Goal: Information Seeking & Learning: Learn about a topic

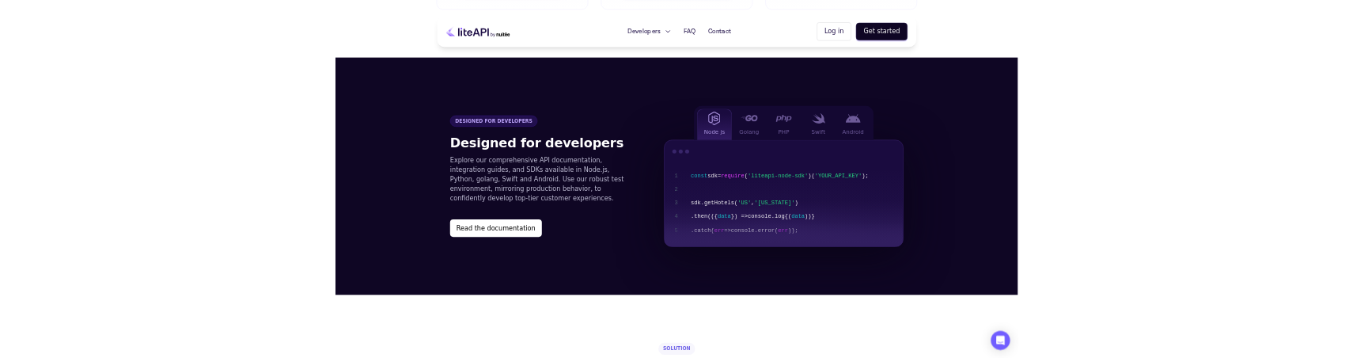
scroll to position [1549, 0]
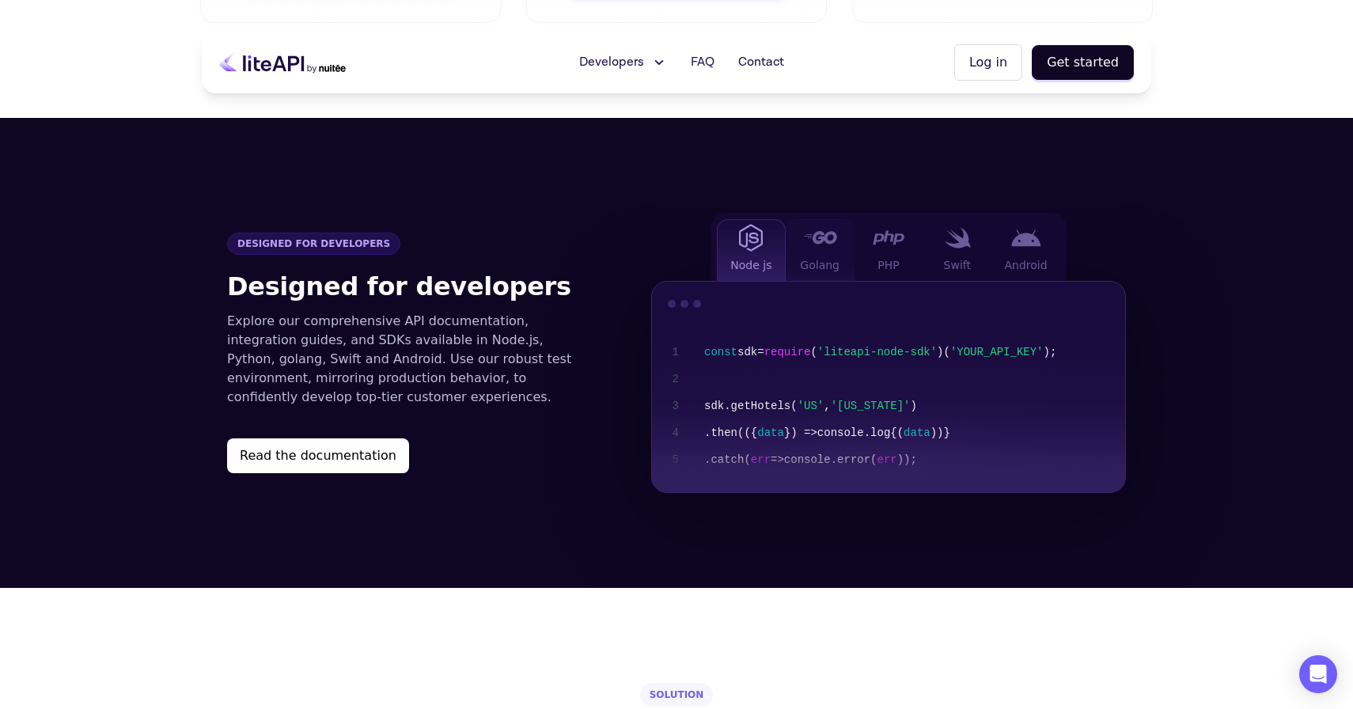
click at [810, 257] on span "Golang" at bounding box center [820, 265] width 40 height 16
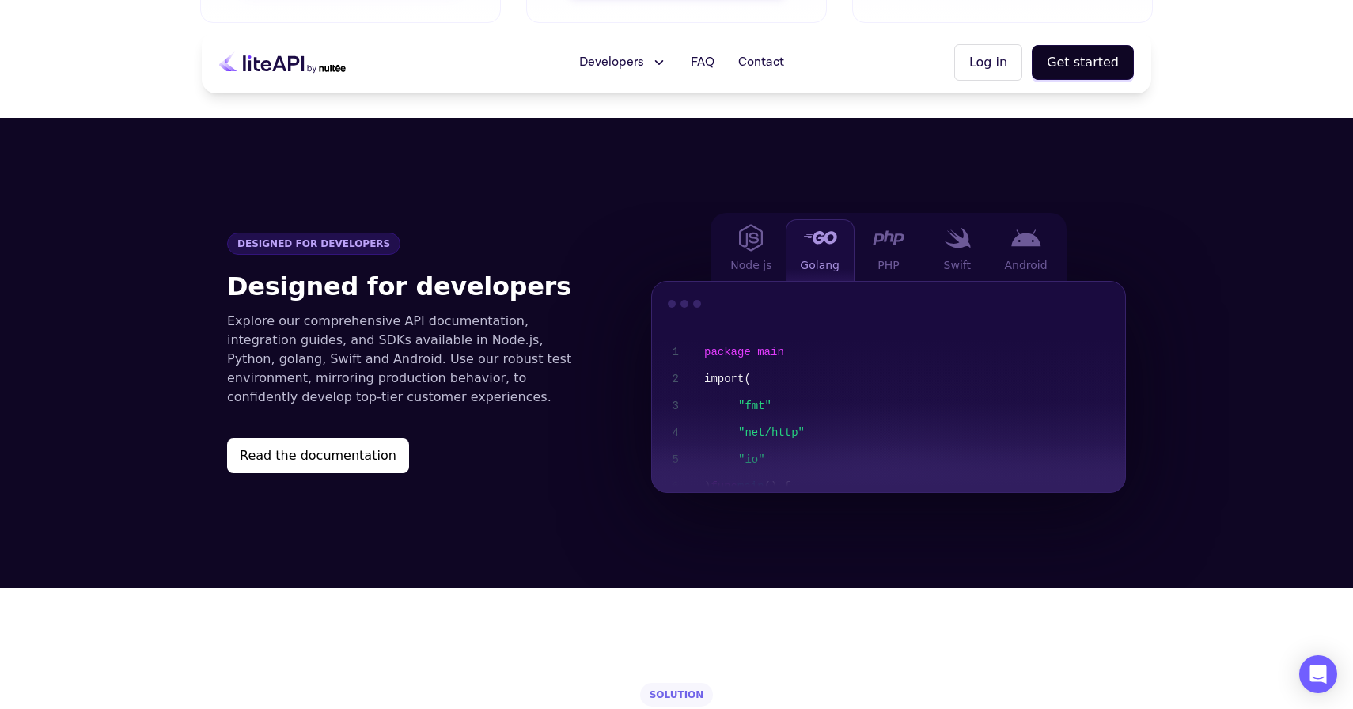
click at [810, 257] on span "Golang" at bounding box center [820, 265] width 40 height 16
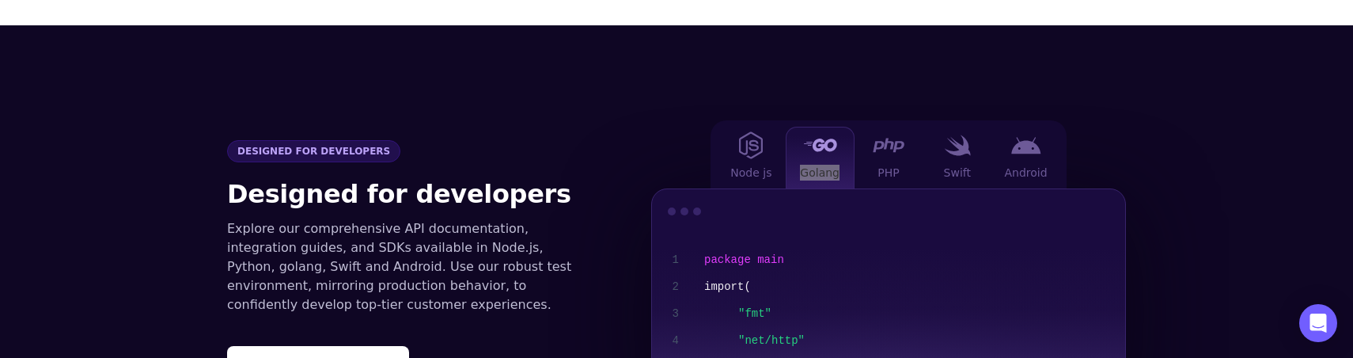
scroll to position [1665, 0]
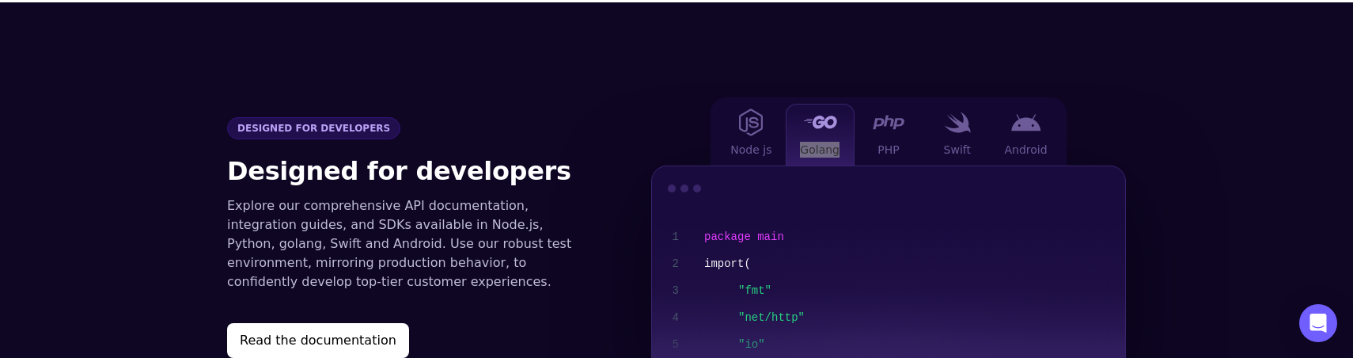
click at [651, 97] on div "Node js Golang PHP Swift Android 1 2 3 4 5 6 7 8 9 10 11 12 13 package main imp…" at bounding box center [888, 237] width 475 height 280
click at [749, 109] on img at bounding box center [751, 122] width 24 height 28
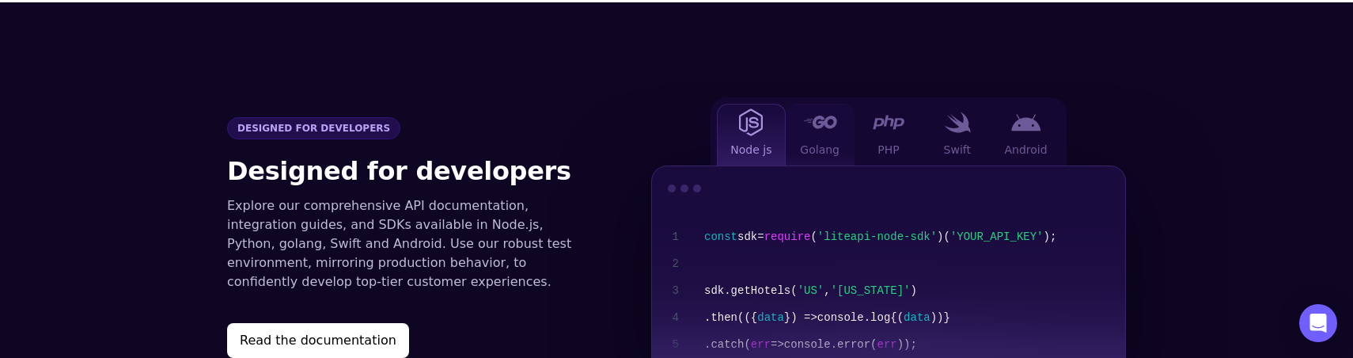
click at [813, 108] on div "Golang" at bounding box center [820, 135] width 69 height 62
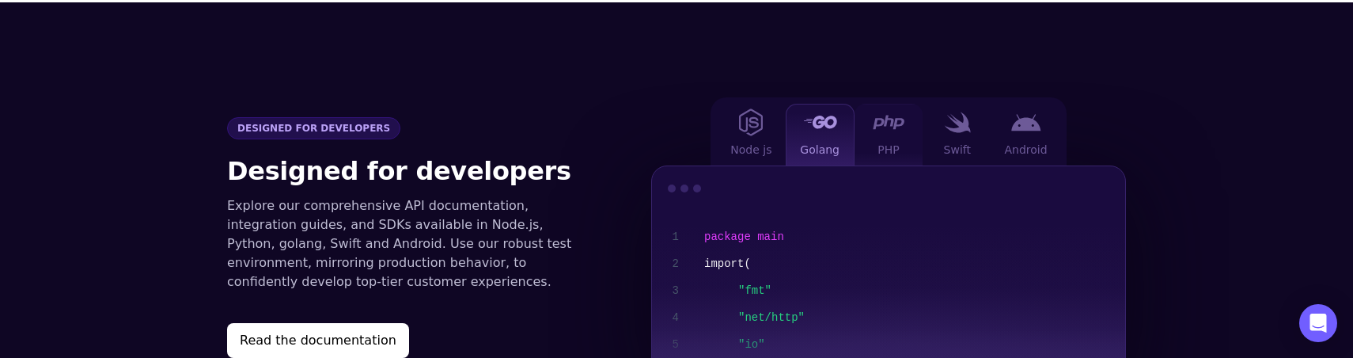
click at [899, 110] on div "PHP" at bounding box center [888, 135] width 69 height 62
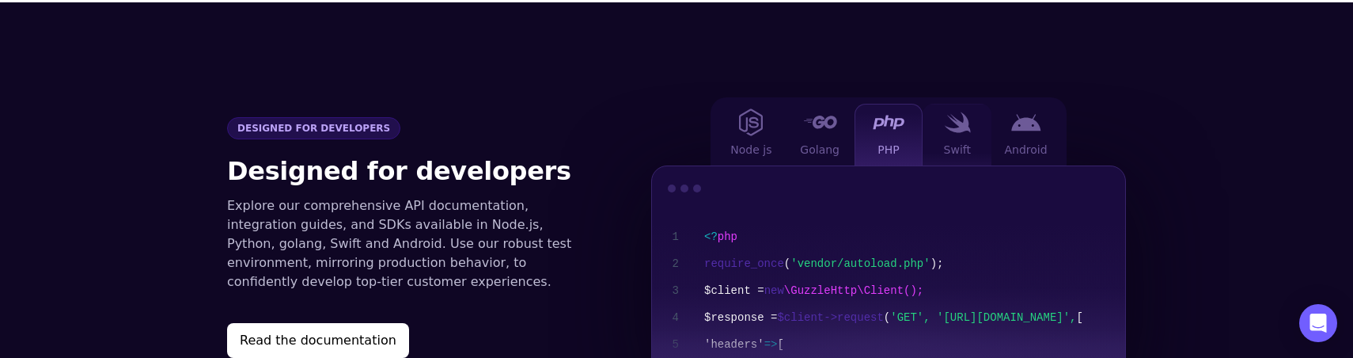
click at [966, 110] on div "Swift" at bounding box center [957, 135] width 69 height 62
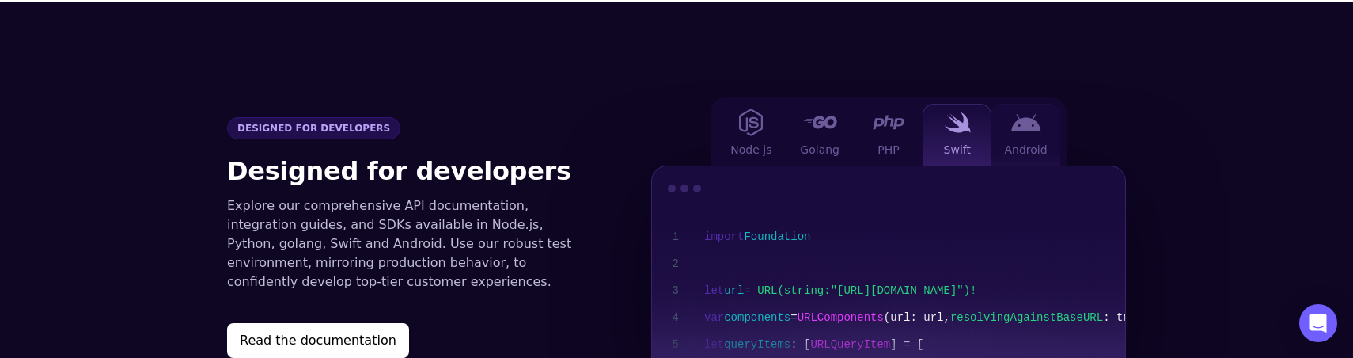
click at [1038, 110] on div "Android" at bounding box center [1025, 135] width 69 height 62
